Goal: Find specific page/section: Find specific page/section

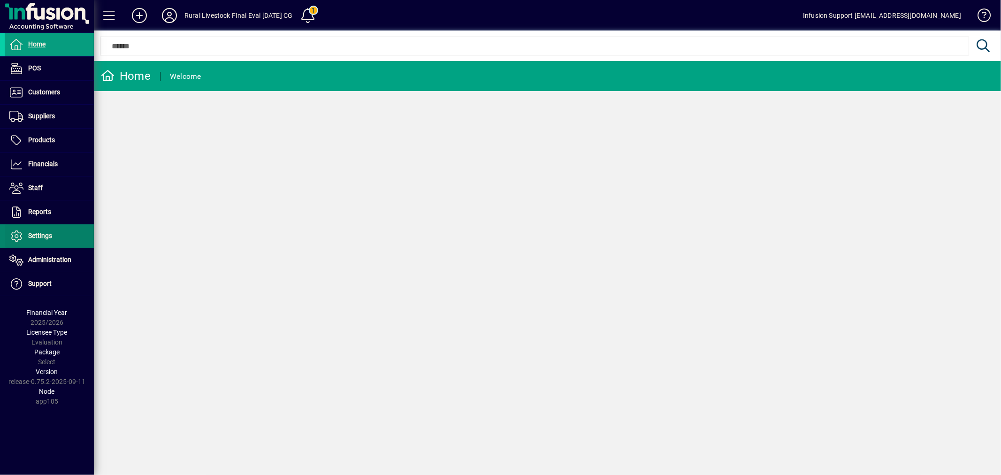
click at [42, 238] on span "Settings" at bounding box center [40, 236] width 24 height 8
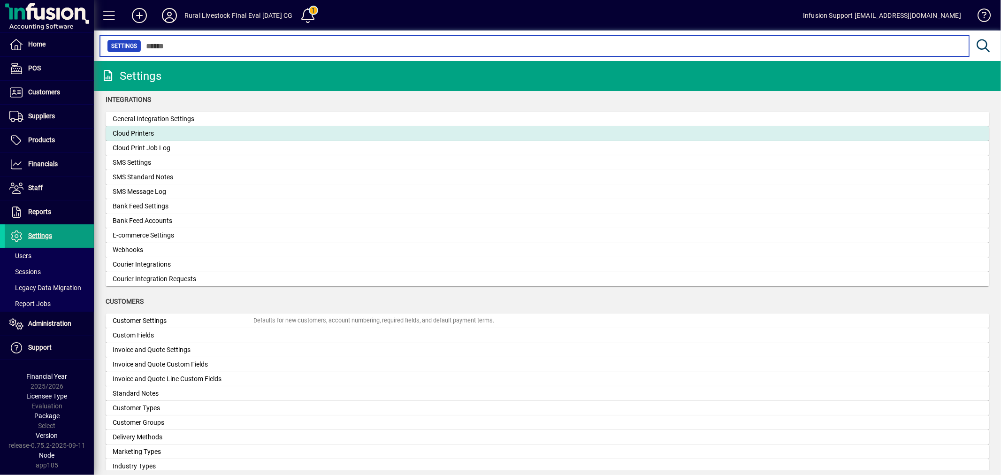
scroll to position [364, 0]
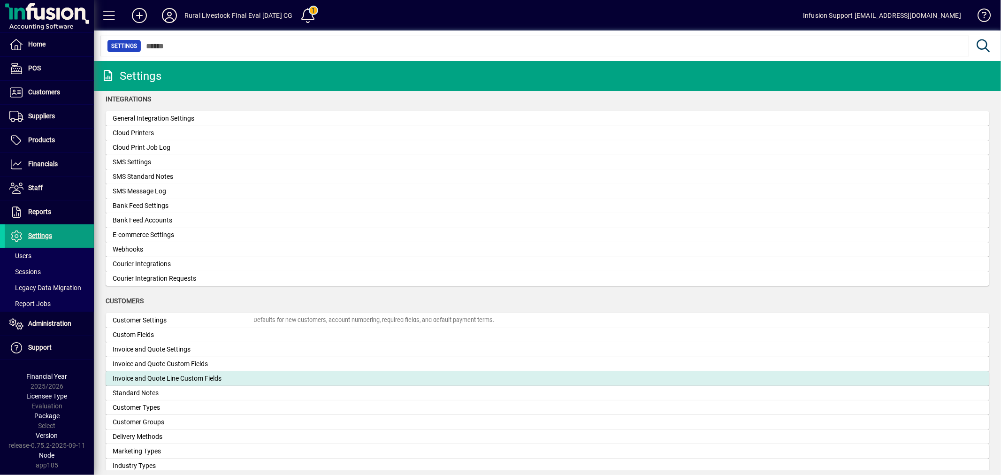
click at [189, 373] on div "Invoice and Quote Line Custom Fields" at bounding box center [183, 378] width 141 height 10
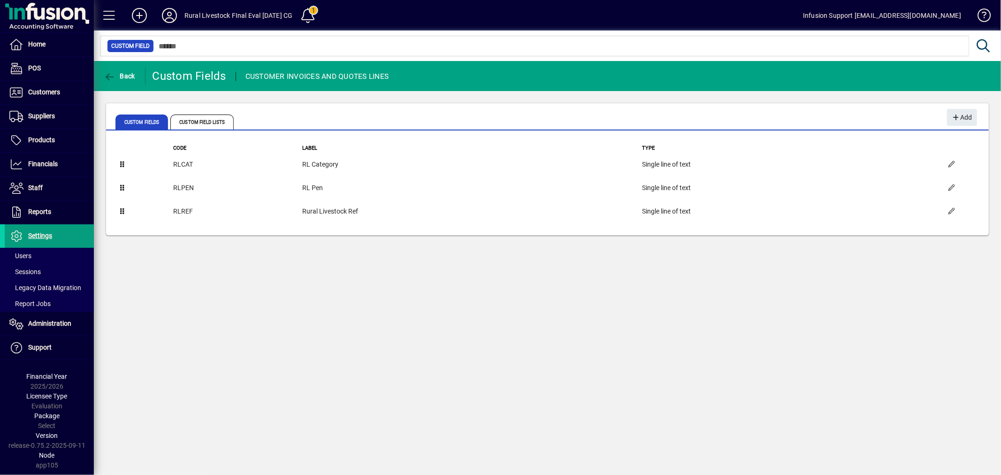
click at [463, 289] on div "Back Custom Fields CUSTOMER INVOICES AND QUOTES LINES Custom Fields Custom Fiel…" at bounding box center [547, 268] width 907 height 414
